Goal: Information Seeking & Learning: Check status

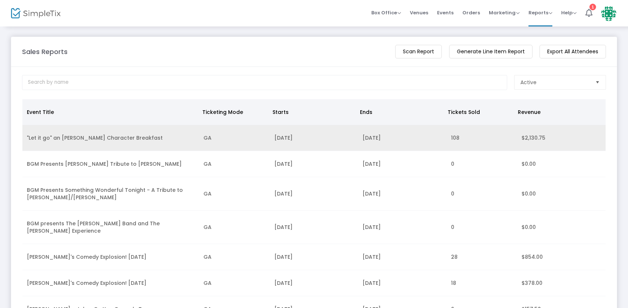
click at [132, 135] on td ""Let it go" an [PERSON_NAME] Character Breakfast" at bounding box center [110, 138] width 177 height 26
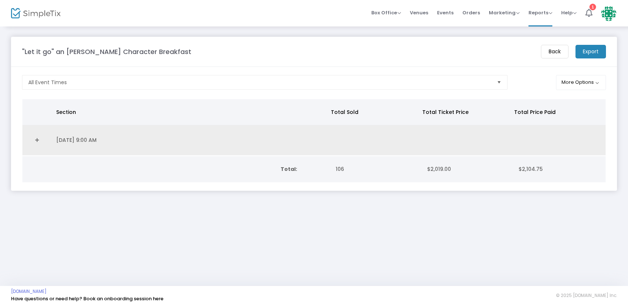
click at [112, 136] on td "[DATE] 9:00 AM" at bounding box center [190, 140] width 277 height 30
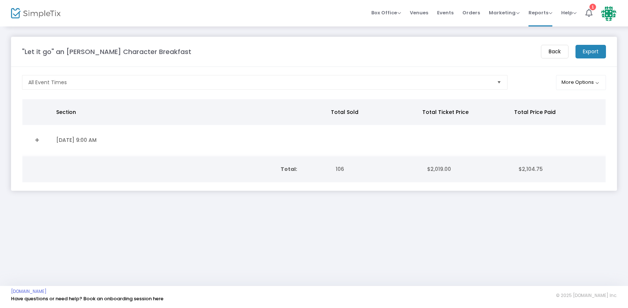
click at [96, 135] on td "[DATE] 9:00 AM" at bounding box center [190, 140] width 277 height 30
click at [38, 140] on link "Expand Details" at bounding box center [37, 140] width 21 height 12
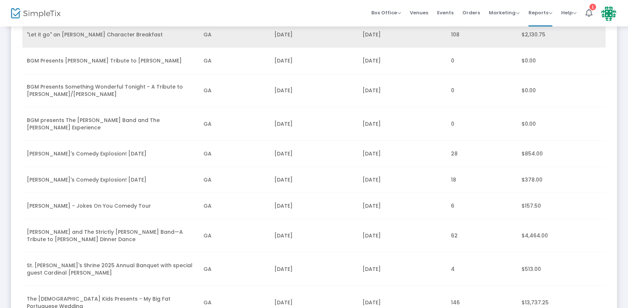
scroll to position [108, 0]
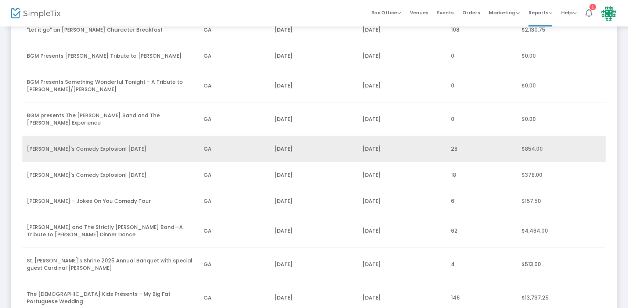
click at [61, 148] on td "[PERSON_NAME]'s Comedy Explosion! [DATE]" at bounding box center [110, 149] width 177 height 26
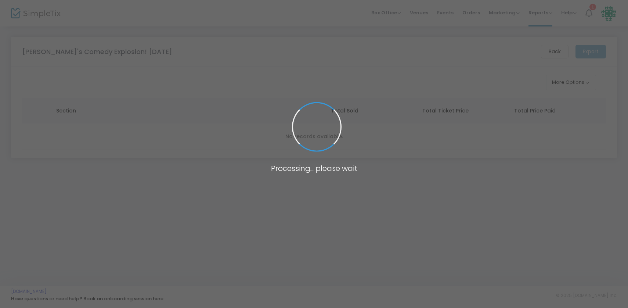
scroll to position [0, 0]
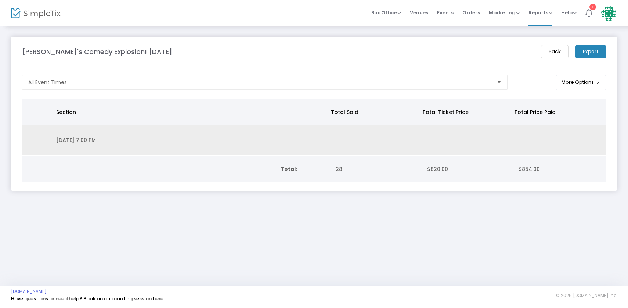
click at [39, 139] on link "Expand Details" at bounding box center [37, 140] width 21 height 12
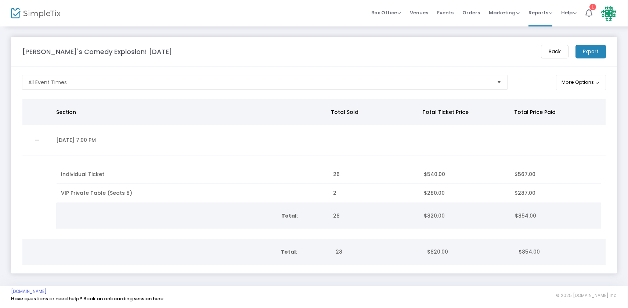
click at [551, 51] on m-button "Back" at bounding box center [555, 52] width 28 height 14
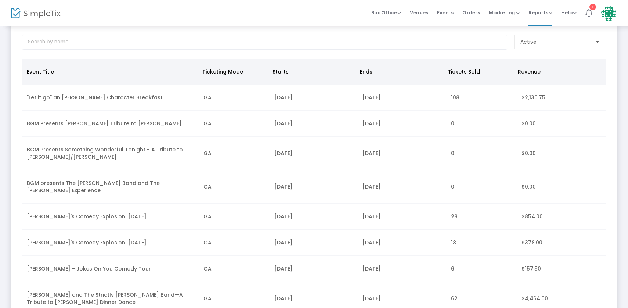
scroll to position [41, 0]
